Goal: Information Seeking & Learning: Learn about a topic

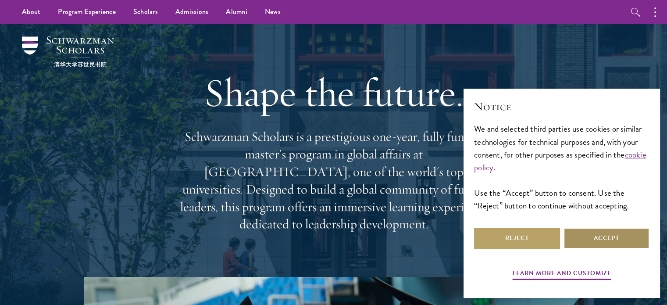
click at [629, 239] on button "Accept" at bounding box center [606, 237] width 86 height 21
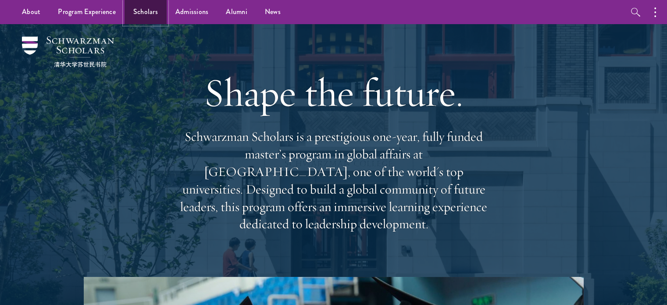
click at [134, 12] on link "Scholars" at bounding box center [145, 12] width 42 height 24
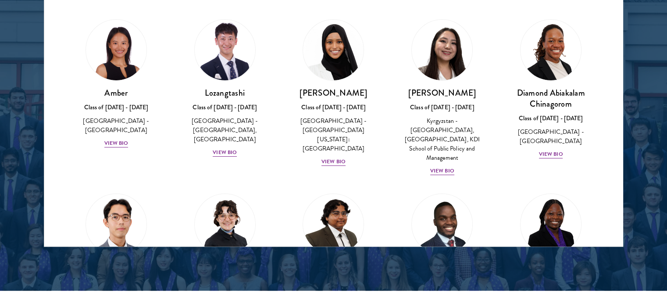
scroll to position [1183, 0]
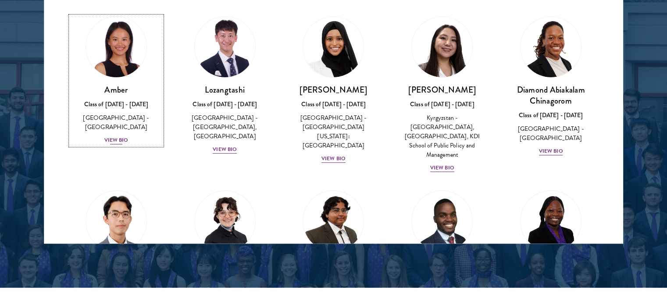
click at [114, 136] on div "View Bio" at bounding box center [116, 140] width 24 height 8
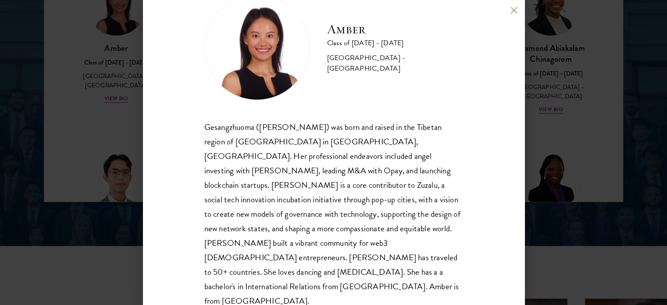
scroll to position [1227, 0]
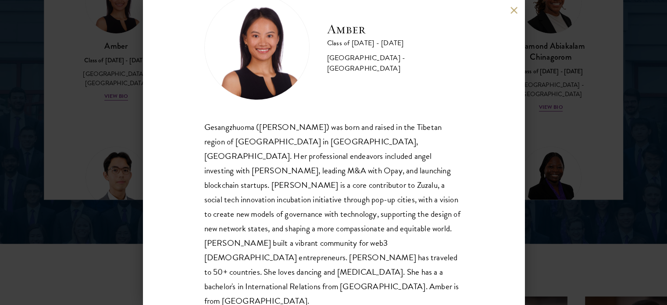
click at [512, 15] on div "Amber Class of [DATE] - [DATE] [GEOGRAPHIC_DATA] - [GEOGRAPHIC_DATA] Gesangzhuo…" at bounding box center [333, 152] width 381 height 305
click at [513, 10] on button at bounding box center [513, 10] width 7 height 7
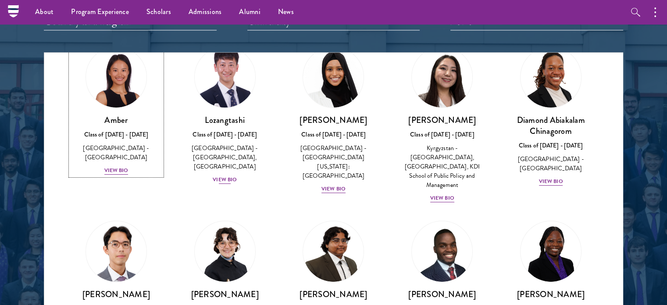
scroll to position [44, 0]
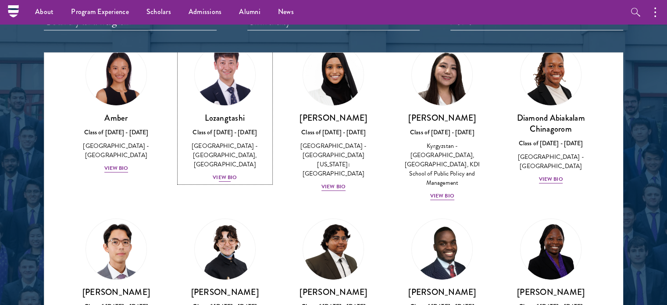
click at [230, 178] on div "View Bio" at bounding box center [225, 177] width 24 height 8
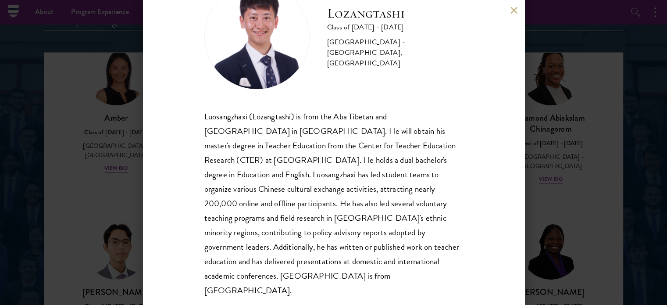
scroll to position [44, 0]
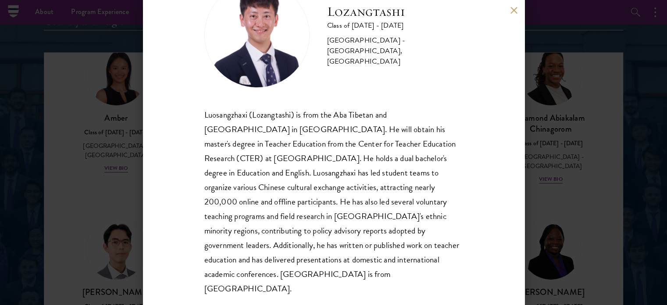
click at [511, 11] on button at bounding box center [513, 10] width 7 height 7
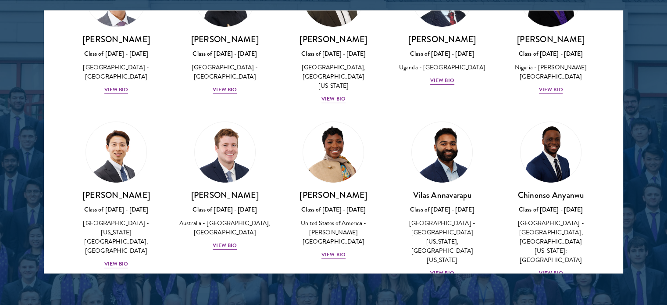
scroll to position [1155, 0]
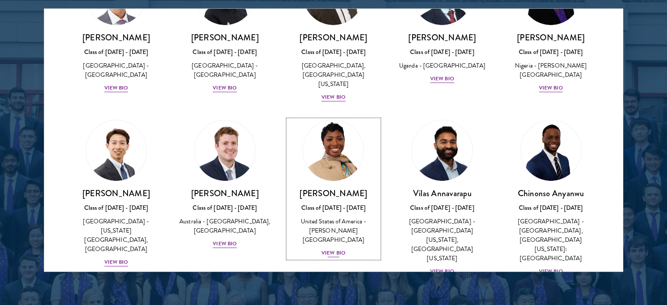
click at [330, 249] on div "View Bio" at bounding box center [333, 253] width 24 height 8
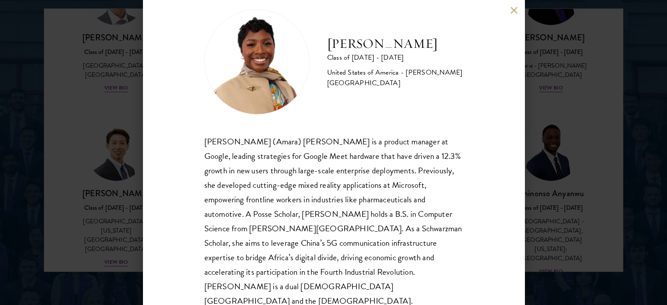
scroll to position [18, 0]
click at [298, 203] on div "[PERSON_NAME] (Amara) [PERSON_NAME] is a product manager at Google, leading str…" at bounding box center [333, 221] width 259 height 174
click at [508, 10] on div "[PERSON_NAME] Class of [DATE] - [DATE] [GEOGRAPHIC_DATA] - [PERSON_NAME][GEOGRA…" at bounding box center [333, 152] width 381 height 305
click at [514, 11] on button at bounding box center [513, 10] width 7 height 7
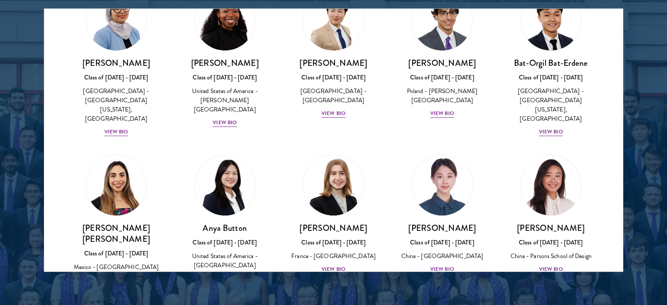
scroll to position [561, 0]
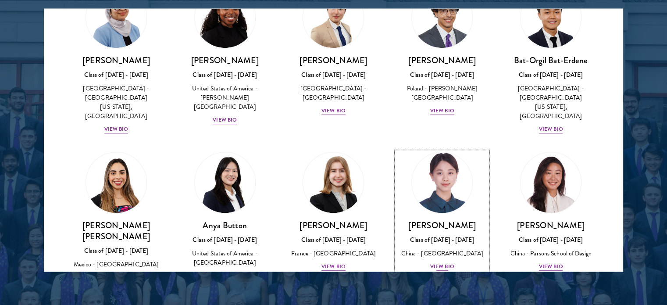
click at [440, 262] on div "View Bio" at bounding box center [442, 266] width 24 height 8
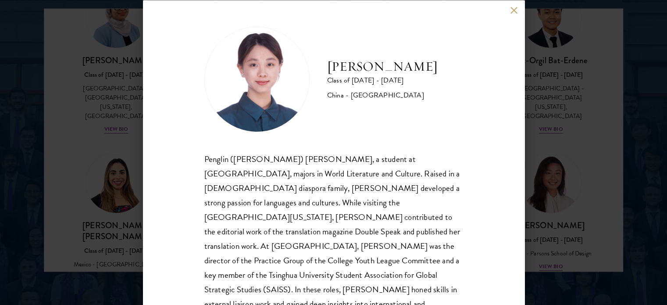
scroll to position [18, 0]
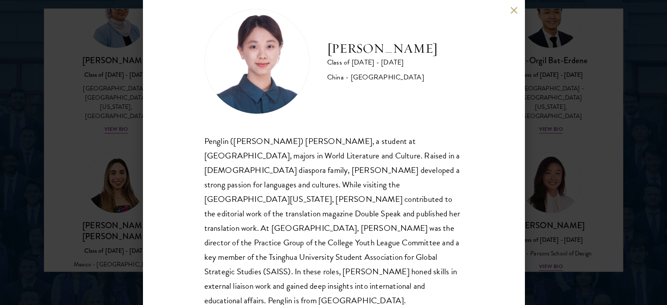
click at [503, 10] on div "[PERSON_NAME] Class of [DATE] - [DATE] [GEOGRAPHIC_DATA] - [GEOGRAPHIC_DATA] Pe…" at bounding box center [333, 152] width 381 height 305
click at [512, 10] on button at bounding box center [513, 10] width 7 height 7
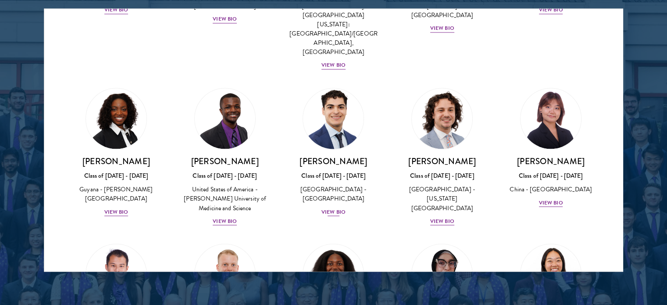
scroll to position [1481, 0]
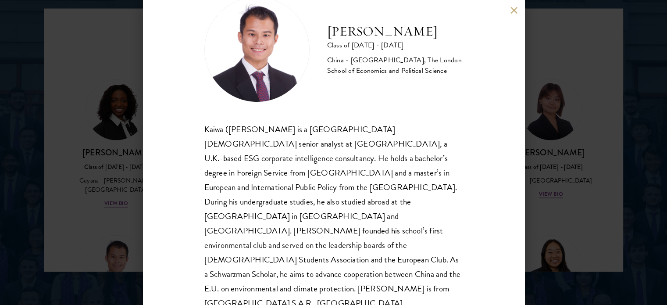
scroll to position [32, 0]
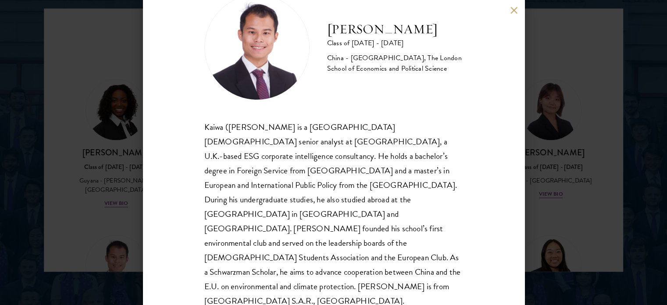
click at [227, 216] on div "Kaiwa ([PERSON_NAME] is a [GEOGRAPHIC_DATA][DEMOGRAPHIC_DATA] senior analyst at…" at bounding box center [333, 214] width 259 height 188
click at [360, 218] on div "Kaiwa ([PERSON_NAME] is a [GEOGRAPHIC_DATA][DEMOGRAPHIC_DATA] senior analyst at…" at bounding box center [333, 214] width 259 height 188
click at [510, 12] on button at bounding box center [513, 10] width 7 height 7
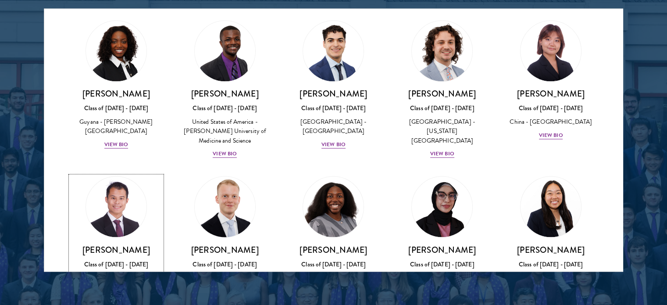
scroll to position [1569, 0]
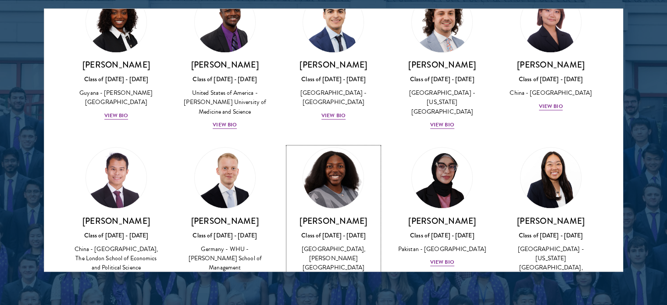
click at [333, 285] on div "View Bio" at bounding box center [333, 289] width 24 height 8
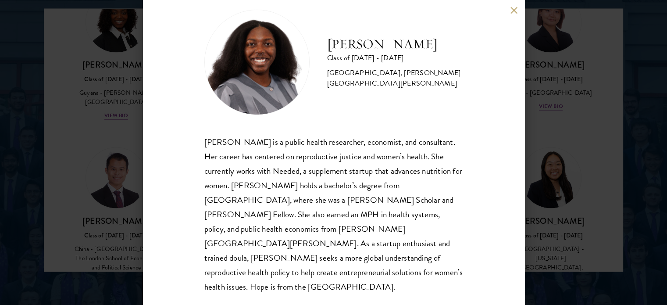
scroll to position [18, 0]
click at [509, 10] on div "[PERSON_NAME] Class of [DATE] - [DATE] [GEOGRAPHIC_DATA] - [GEOGRAPHIC_DATA], […" at bounding box center [333, 152] width 381 height 305
click at [512, 9] on button at bounding box center [513, 10] width 7 height 7
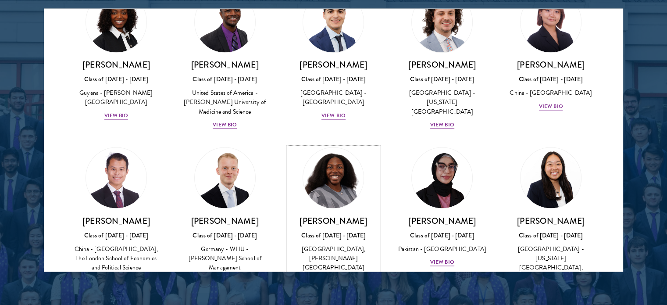
scroll to position [1657, 0]
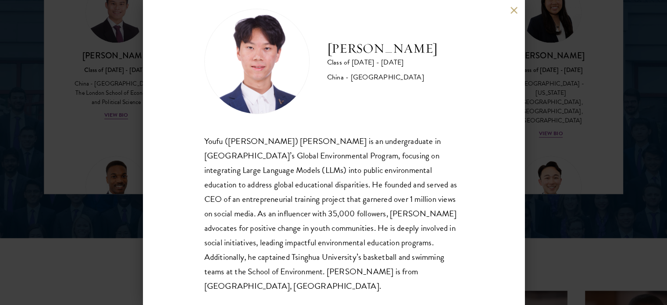
scroll to position [1243, 0]
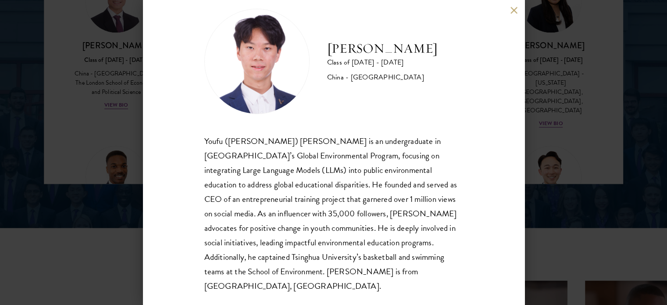
drag, startPoint x: 511, startPoint y: 14, endPoint x: 249, endPoint y: 39, distance: 262.9
click at [510, 14] on button at bounding box center [513, 10] width 7 height 7
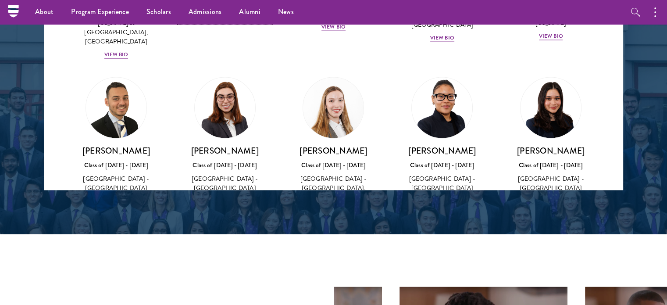
scroll to position [1920, 0]
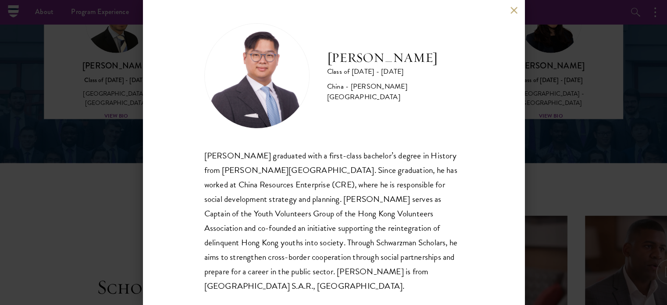
scroll to position [1325, 0]
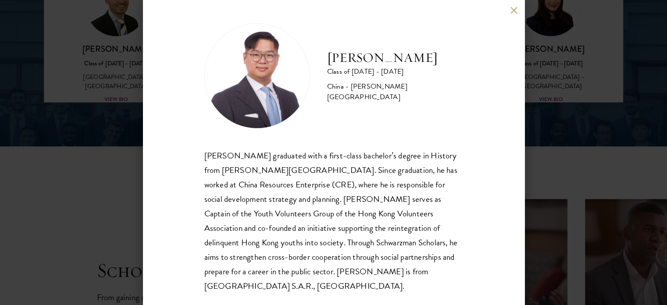
click at [508, 10] on div "[PERSON_NAME] Class of [DATE] - [DATE] [GEOGRAPHIC_DATA] - [PERSON_NAME][GEOGRA…" at bounding box center [333, 152] width 381 height 305
click at [514, 12] on button at bounding box center [513, 10] width 7 height 7
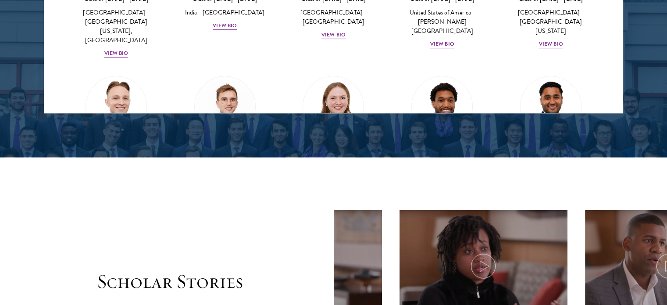
scroll to position [3585, 0]
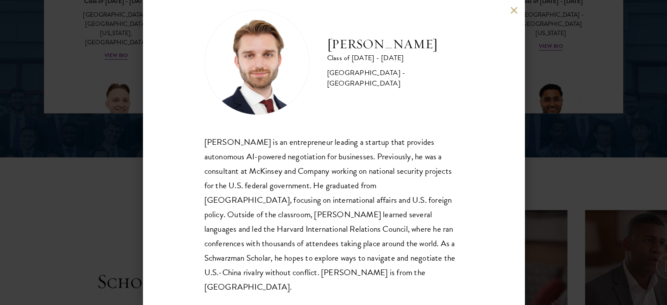
scroll to position [18, 0]
click at [507, 12] on div "[PERSON_NAME] Class of [DATE] - [DATE] [GEOGRAPHIC_DATA] - [GEOGRAPHIC_DATA] [P…" at bounding box center [333, 152] width 381 height 305
click at [514, 9] on button at bounding box center [513, 10] width 7 height 7
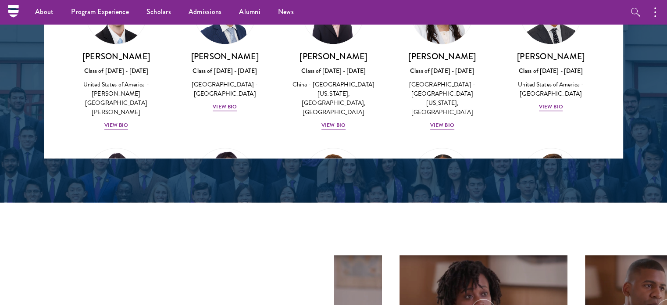
scroll to position [4068, 0]
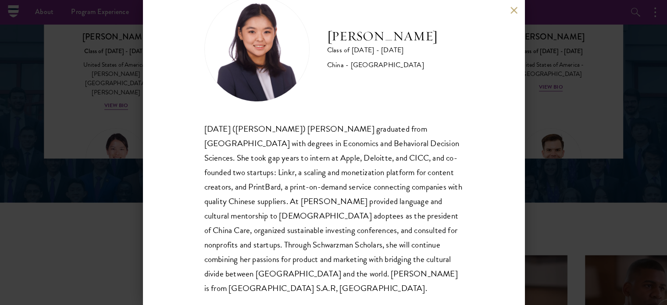
scroll to position [32, 0]
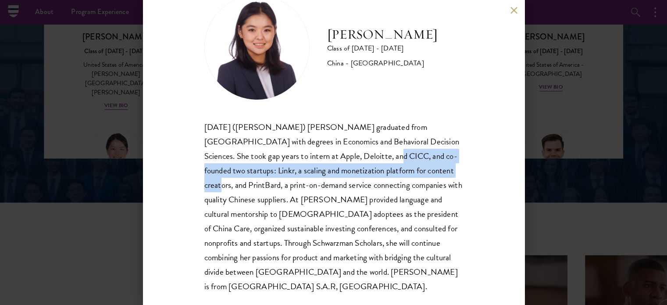
drag, startPoint x: 325, startPoint y: 163, endPoint x: 390, endPoint y: 175, distance: 66.0
click at [390, 175] on div "[DATE] ([PERSON_NAME]) [PERSON_NAME] graduated from [GEOGRAPHIC_DATA] with degr…" at bounding box center [333, 207] width 259 height 174
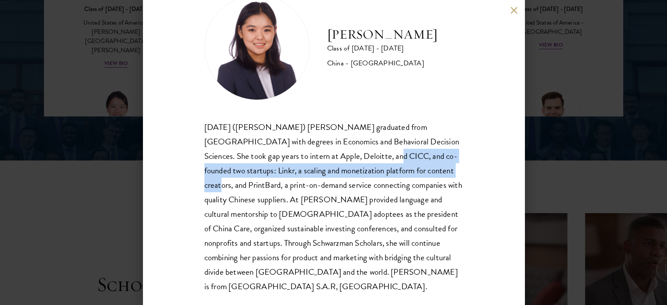
scroll to position [1312, 0]
click at [510, 12] on button at bounding box center [513, 10] width 7 height 7
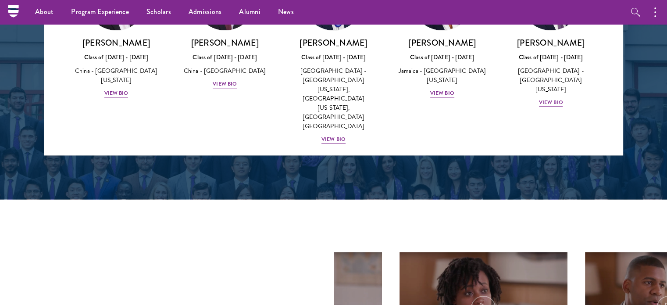
scroll to position [4224, 0]
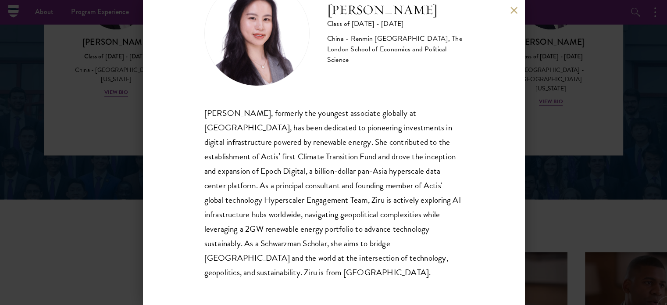
scroll to position [46, 0]
click at [65, 147] on div "[PERSON_NAME] Class of [DATE] - [DATE] [GEOGRAPHIC_DATA] - Renmin [GEOGRAPHIC_D…" at bounding box center [333, 152] width 667 height 305
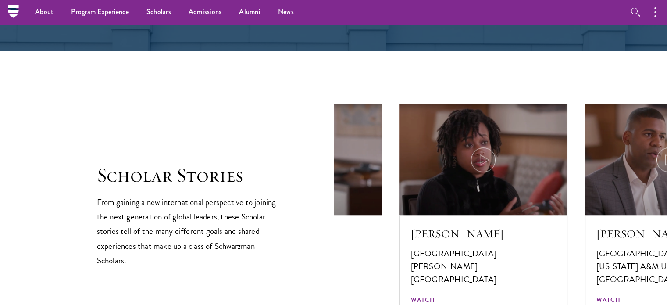
scroll to position [1243, 0]
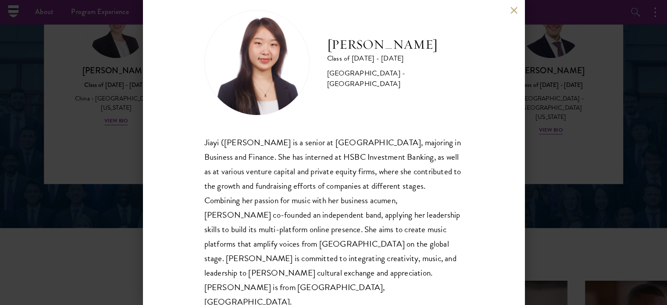
scroll to position [18, 0]
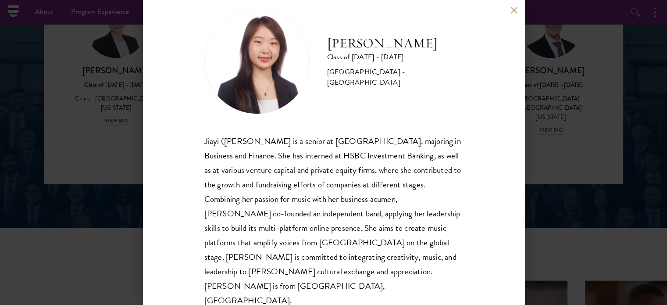
click at [512, 12] on button at bounding box center [513, 10] width 7 height 7
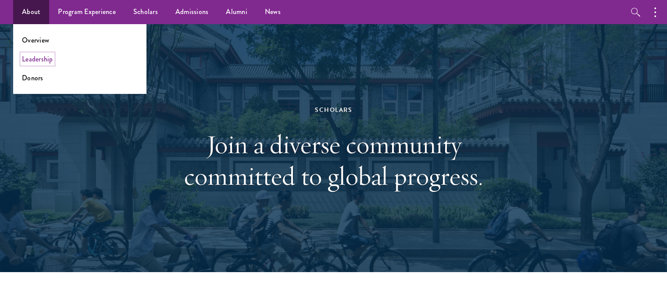
click at [37, 62] on link "Leadership" at bounding box center [37, 59] width 31 height 10
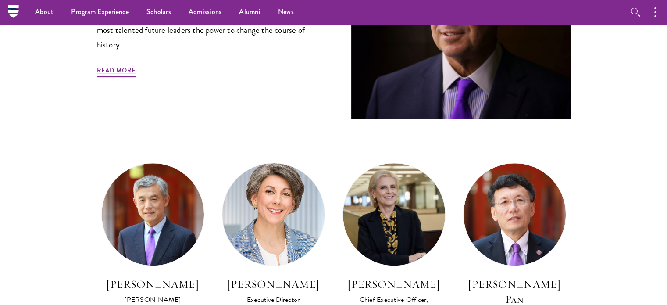
scroll to position [131, 0]
